Goal: Task Accomplishment & Management: Use online tool/utility

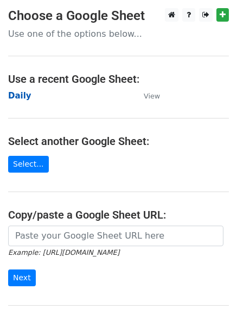
click at [17, 93] on strong "Daily" at bounding box center [19, 96] width 23 height 10
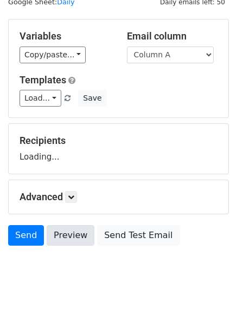
scroll to position [61, 0]
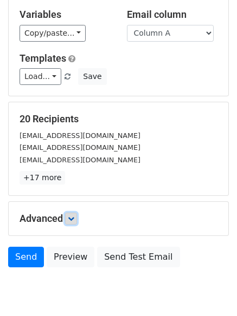
click at [74, 218] on icon at bounding box center [71, 219] width 6 height 6
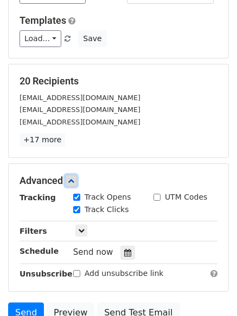
scroll to position [206, 0]
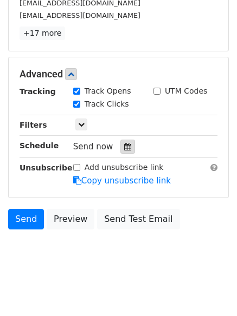
click at [124, 145] on icon at bounding box center [127, 147] width 7 height 8
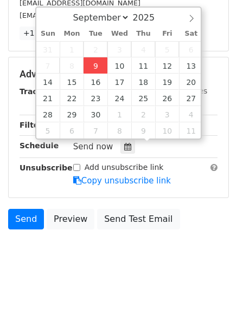
type input "2025-09-09 12:00"
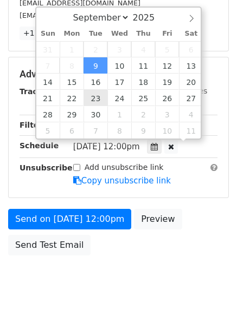
scroll to position [1, 0]
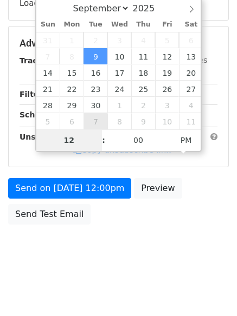
type input "4"
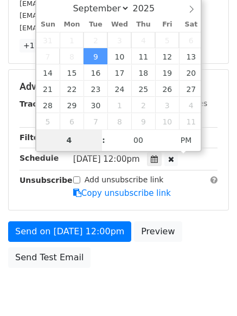
scroll to position [206, 0]
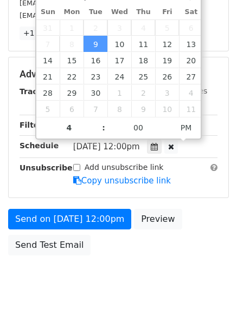
type input "2025-09-09 16:00"
click at [120, 287] on body "New Campaign Daily emails left: 50 Google Sheet: Daily Variables Copy/paste... …" at bounding box center [118, 53] width 237 height 502
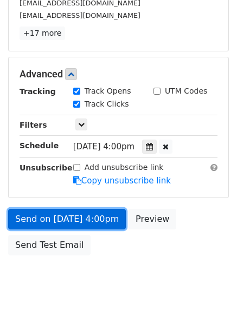
click at [68, 218] on link "Send on Sep 9 at 4:00pm" at bounding box center [67, 219] width 118 height 21
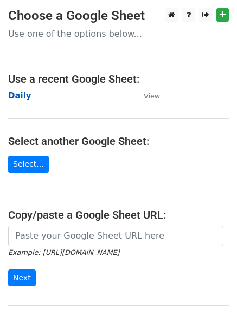
click at [14, 96] on strong "Daily" at bounding box center [19, 96] width 23 height 10
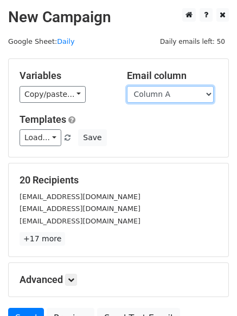
click at [161, 94] on select "Column A Column B Column C Column D Column E" at bounding box center [170, 94] width 87 height 17
select select "Column B"
click at [127, 86] on select "Column A Column B Column C Column D Column E" at bounding box center [170, 94] width 87 height 17
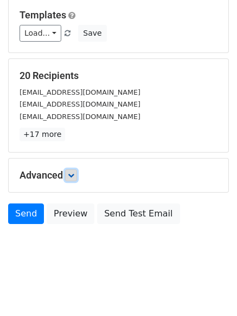
click at [74, 178] on icon at bounding box center [71, 175] width 6 height 6
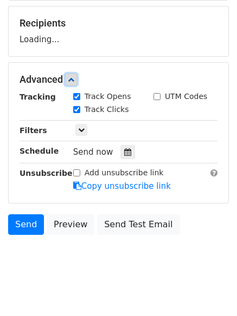
scroll to position [158, 0]
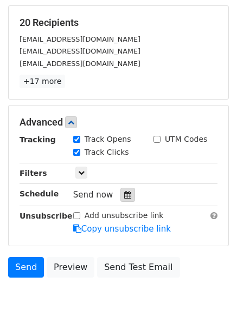
click at [124, 194] on icon at bounding box center [127, 195] width 7 height 8
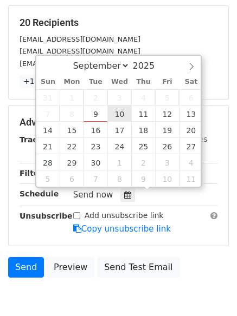
type input "2025-09-10 12:00"
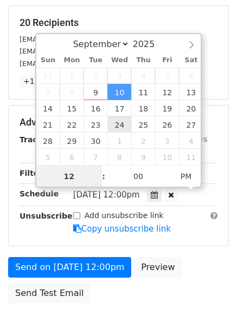
scroll to position [1, 0]
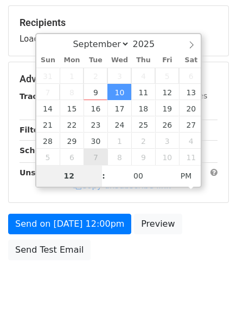
type input "5"
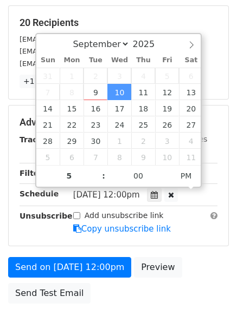
type input "2025-09-10 17:00"
click at [114, 301] on div "Send on Sep 10 at 12:00pm Preview Send Test Email" at bounding box center [118, 283] width 237 height 52
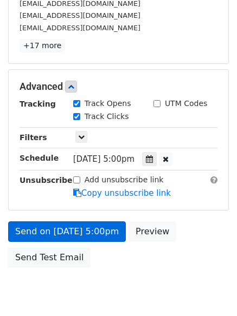
scroll to position [200, 0]
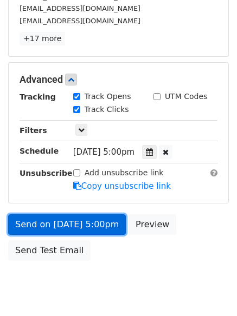
click at [70, 226] on link "Send on Sep 10 at 5:00pm" at bounding box center [67, 224] width 118 height 21
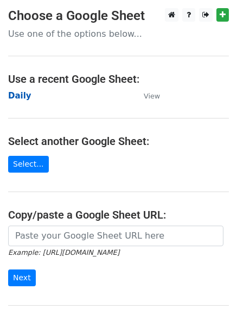
click at [14, 98] on strong "Daily" at bounding box center [19, 96] width 23 height 10
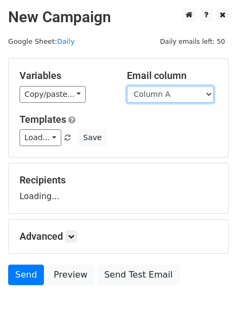
click at [179, 98] on select "Column A Column B Column C Column D Column E" at bounding box center [170, 94] width 87 height 17
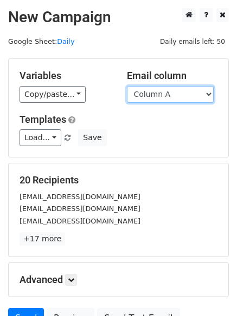
select select "Column C"
click at [127, 86] on select "Column A Column B Column C Column D Column E" at bounding box center [170, 94] width 87 height 17
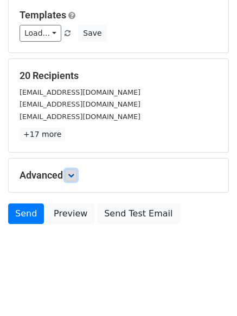
click at [70, 173] on icon at bounding box center [71, 175] width 6 height 6
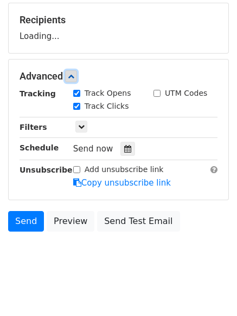
scroll to position [164, 0]
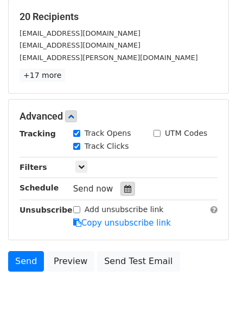
click at [128, 188] on div at bounding box center [127, 189] width 15 height 14
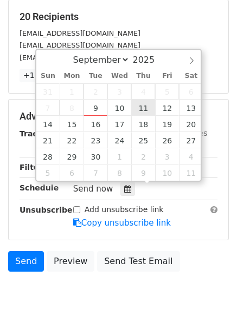
type input "2025-09-11 12:00"
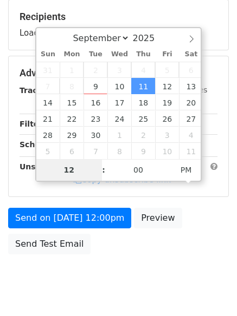
type input "6"
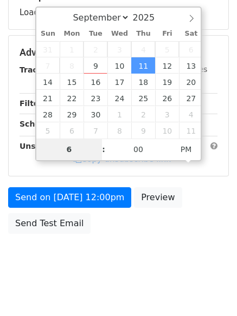
scroll to position [193, 0]
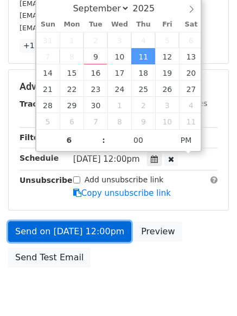
type input "2025-09-11 18:00"
click at [77, 232] on link "Send on Sep 11 at 12:00pm" at bounding box center [69, 231] width 123 height 21
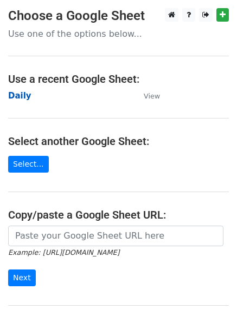
click at [14, 92] on strong "Daily" at bounding box center [19, 96] width 23 height 10
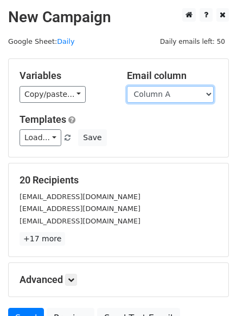
click at [167, 90] on select "Column A Column B Column C Column D Column E" at bounding box center [170, 94] width 87 height 17
select select "Column D"
click at [127, 86] on select "Column A Column B Column C Column D Column E" at bounding box center [170, 94] width 87 height 17
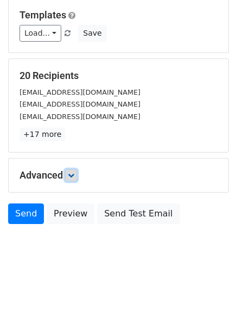
click at [70, 177] on icon at bounding box center [71, 175] width 6 height 6
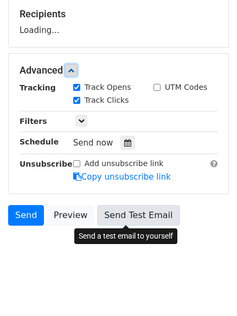
scroll to position [167, 0]
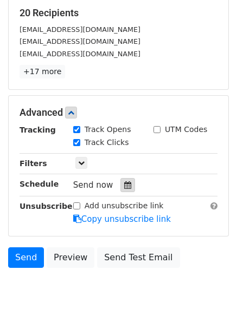
click at [124, 182] on icon at bounding box center [127, 185] width 7 height 8
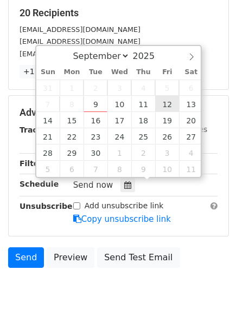
type input "2025-09-12 12:00"
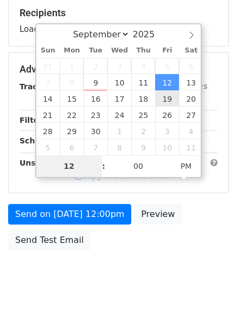
type input "7"
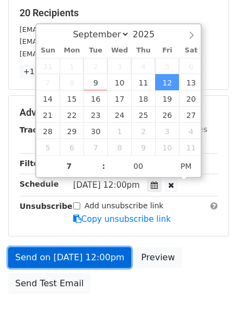
type input "2025-09-12 19:00"
click at [72, 255] on link "Send on Sep 12 at 12:00pm" at bounding box center [69, 257] width 123 height 21
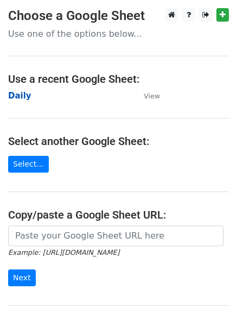
click at [21, 95] on strong "Daily" at bounding box center [19, 96] width 23 height 10
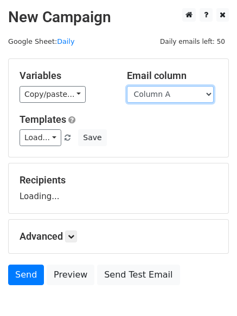
click at [187, 97] on select "Column A Column B Column C Column D Column E" at bounding box center [170, 94] width 87 height 17
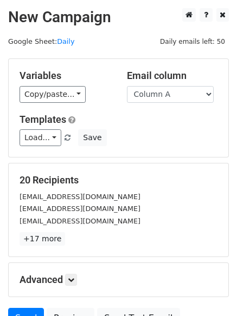
click at [177, 177] on h5 "20 Recipients" at bounding box center [118, 180] width 198 height 12
click at [159, 85] on div "Email column Column A Column B Column C Column D Column E" at bounding box center [172, 86] width 107 height 33
drag, startPoint x: 158, startPoint y: 95, endPoint x: 158, endPoint y: 102, distance: 7.6
click at [158, 95] on select "Column A Column B Column C Column D Column E" at bounding box center [170, 94] width 87 height 17
select select "Column E"
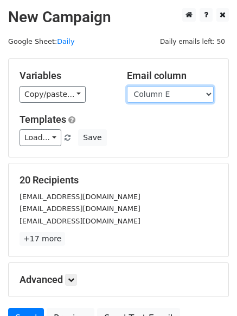
click at [127, 86] on select "Column A Column B Column C Column D Column E" at bounding box center [170, 94] width 87 height 17
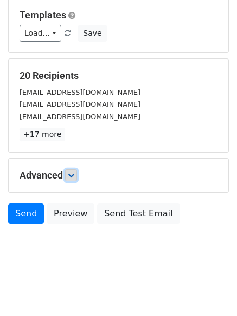
click at [73, 179] on link at bounding box center [71, 176] width 12 height 12
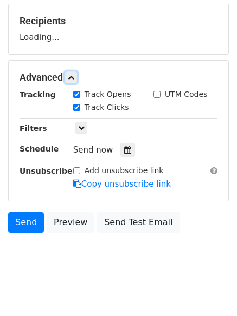
scroll to position [162, 0]
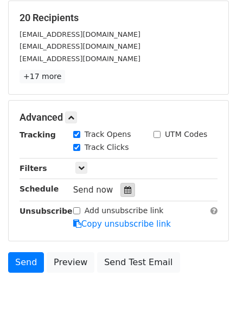
click at [121, 185] on div at bounding box center [127, 190] width 15 height 14
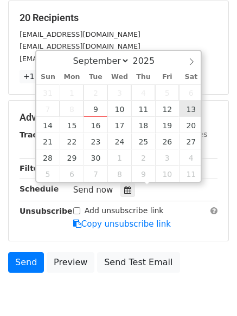
type input "[DATE] 12:00"
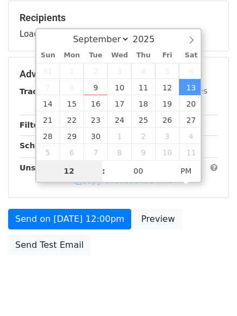
type input "8"
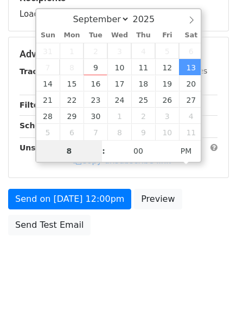
scroll to position [193, 0]
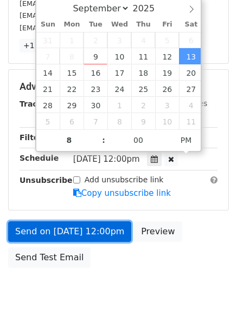
type input "[DATE] 20:00"
click at [70, 232] on link "Send on [DATE] 12:00pm" at bounding box center [69, 231] width 123 height 21
